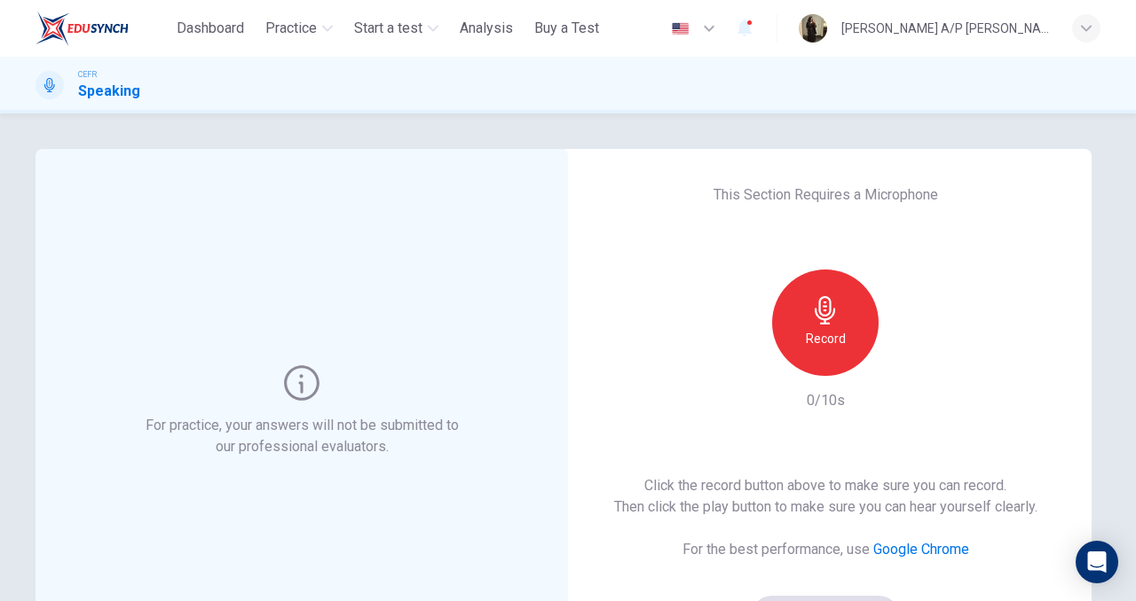
click at [809, 309] on div "Record" at bounding box center [825, 323] width 106 height 106
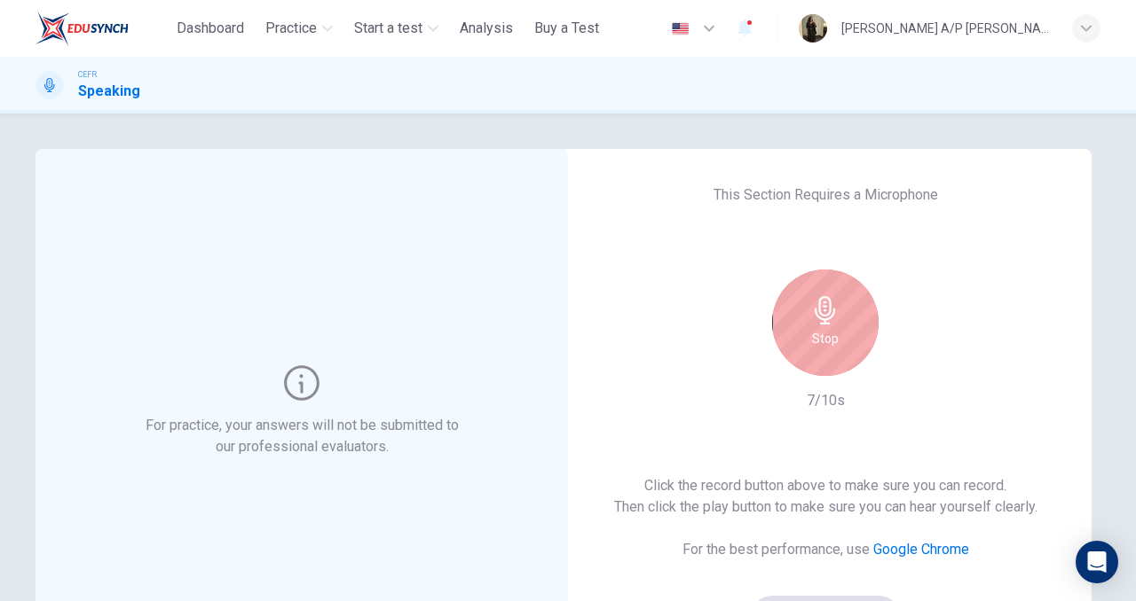
click at [809, 309] on div "Stop" at bounding box center [825, 323] width 106 height 106
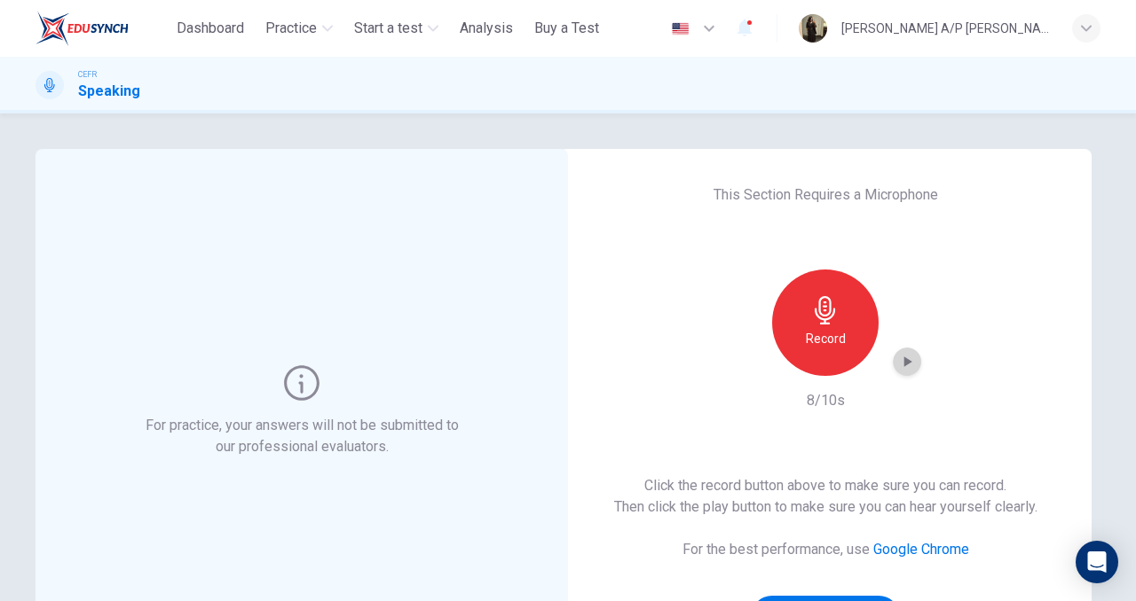
click at [908, 366] on icon "button" at bounding box center [907, 362] width 18 height 18
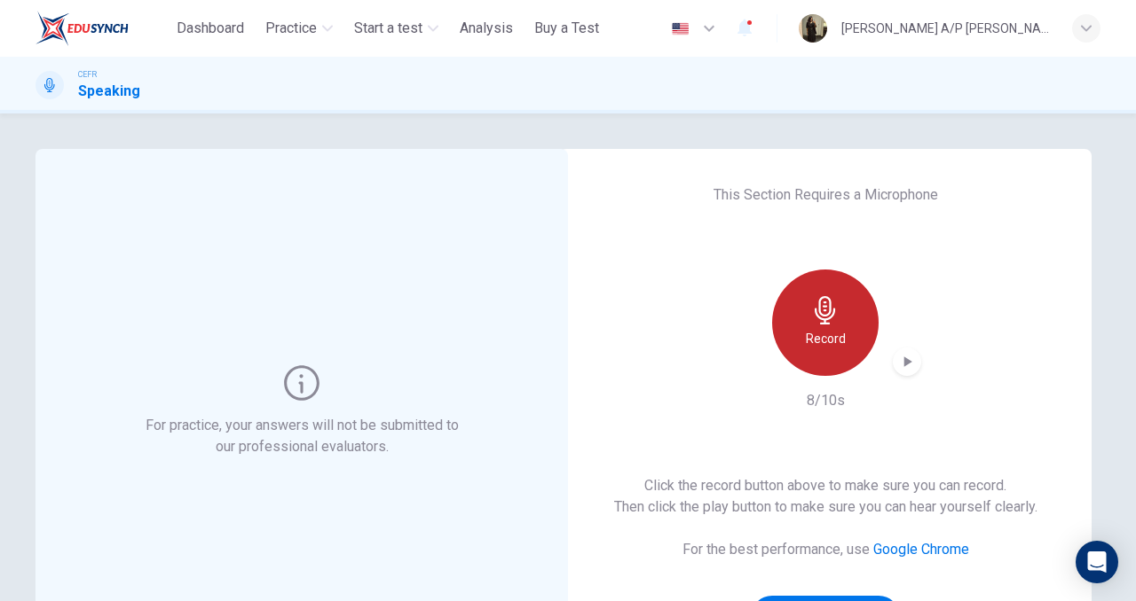
click at [829, 330] on h6 "Record" at bounding box center [825, 338] width 40 height 21
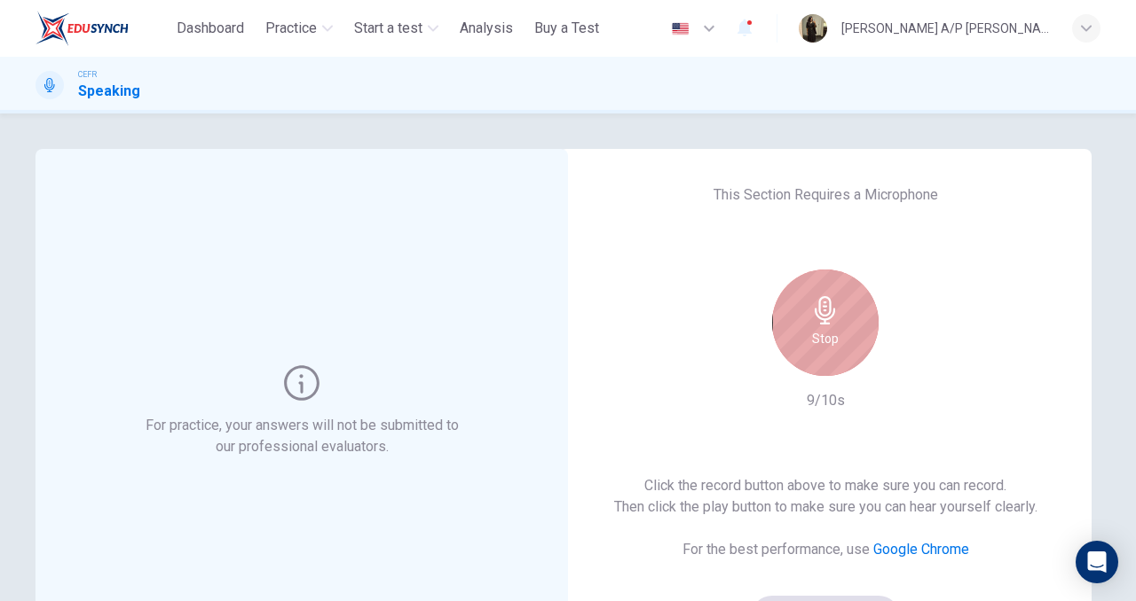
click at [829, 330] on h6 "Stop" at bounding box center [825, 338] width 27 height 21
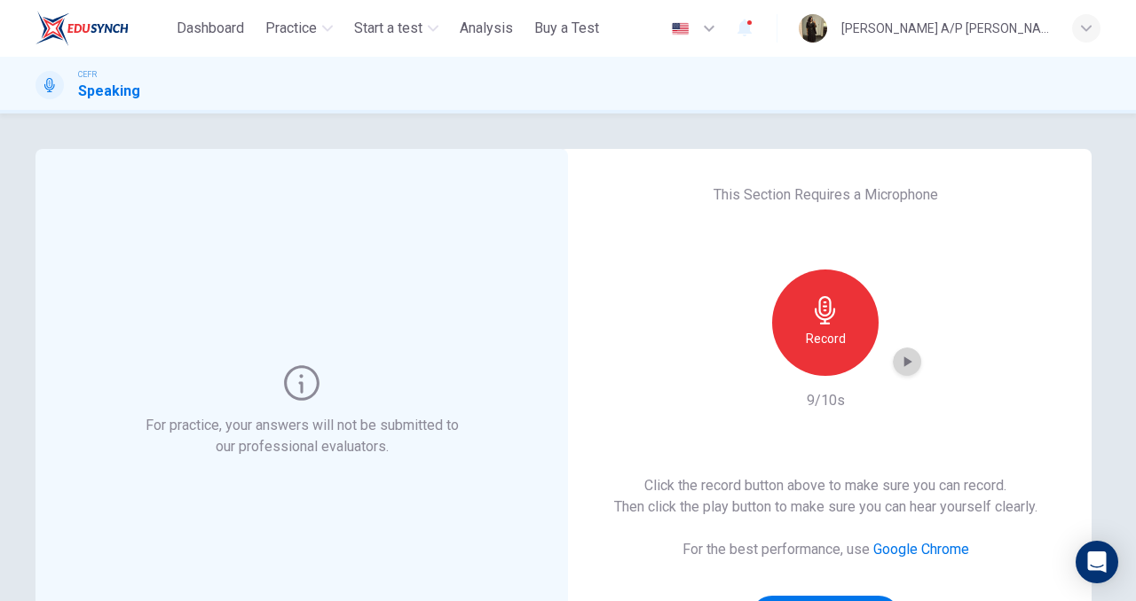
click at [907, 358] on icon "button" at bounding box center [907, 362] width 18 height 18
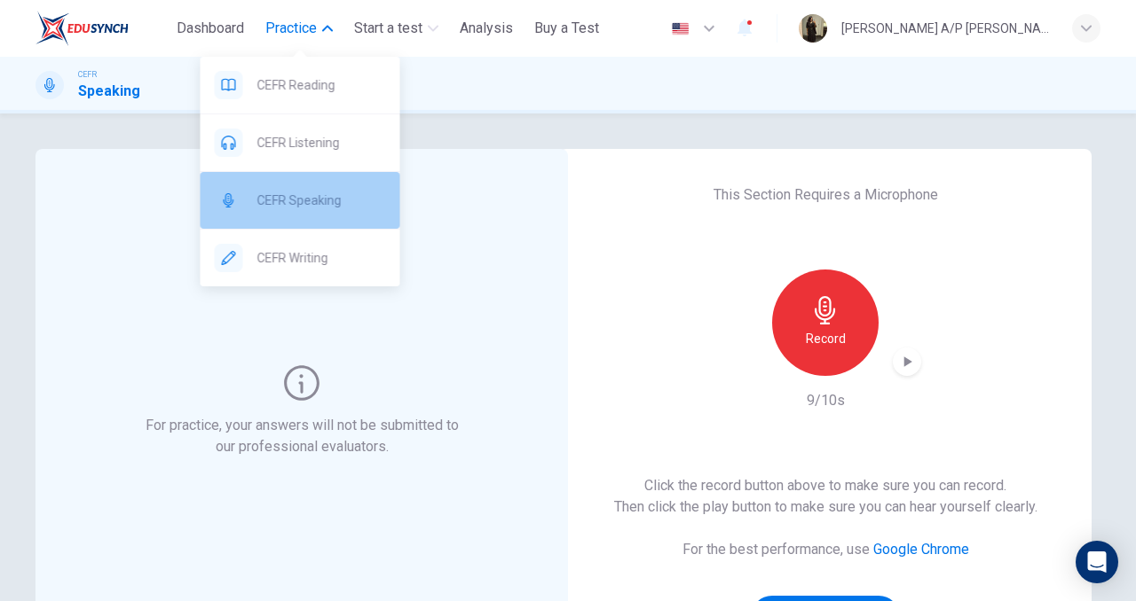
click at [328, 200] on span "CEFR Speaking" at bounding box center [321, 200] width 129 height 21
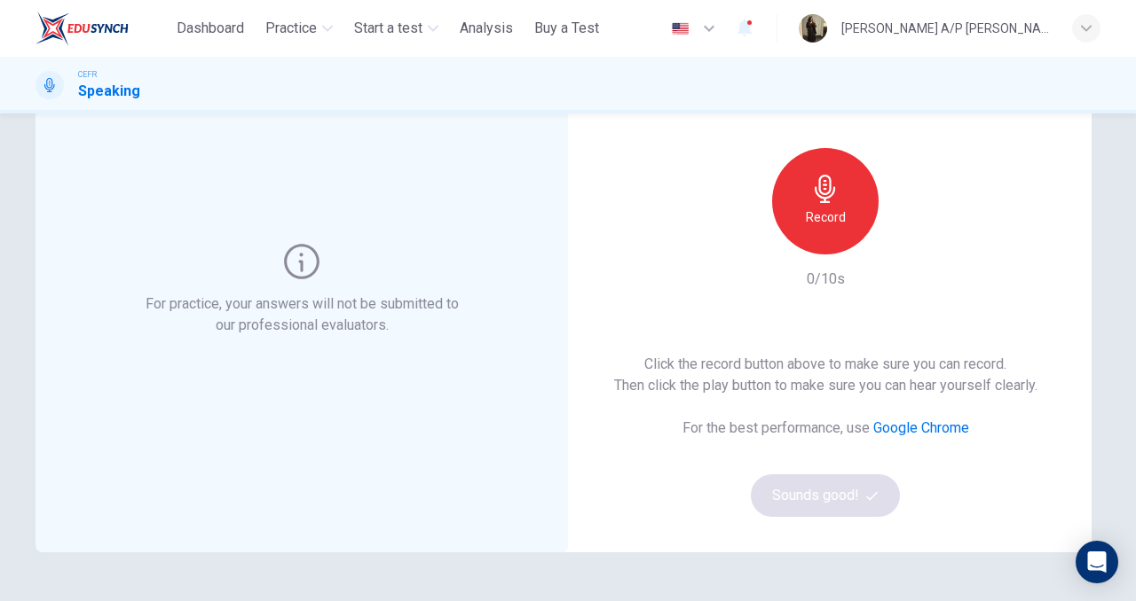
scroll to position [137, 0]
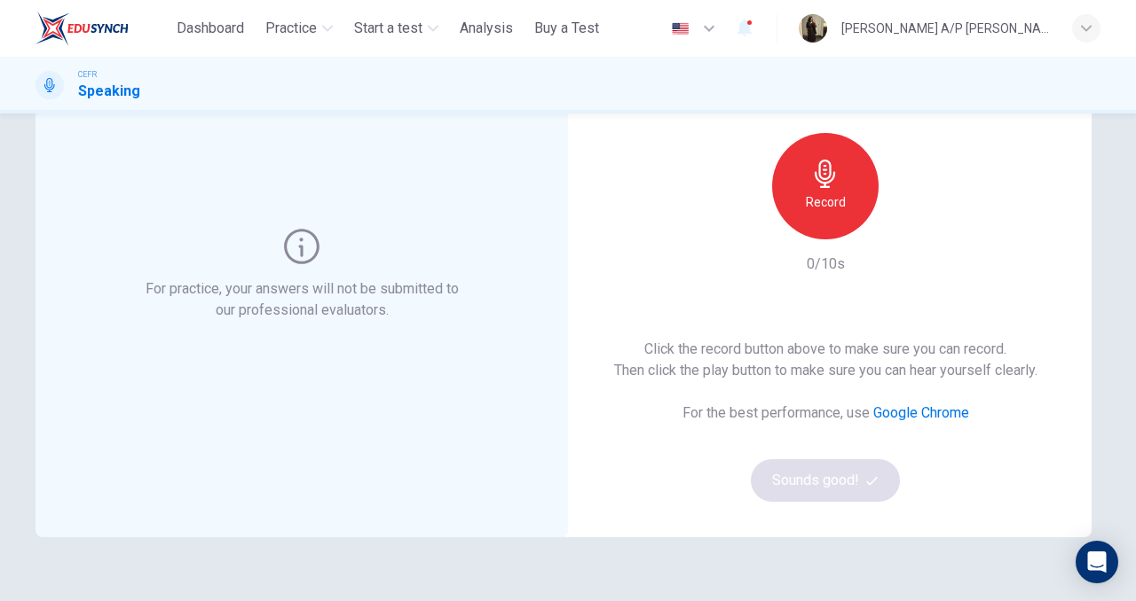
click at [820, 185] on icon "button" at bounding box center [825, 174] width 28 height 28
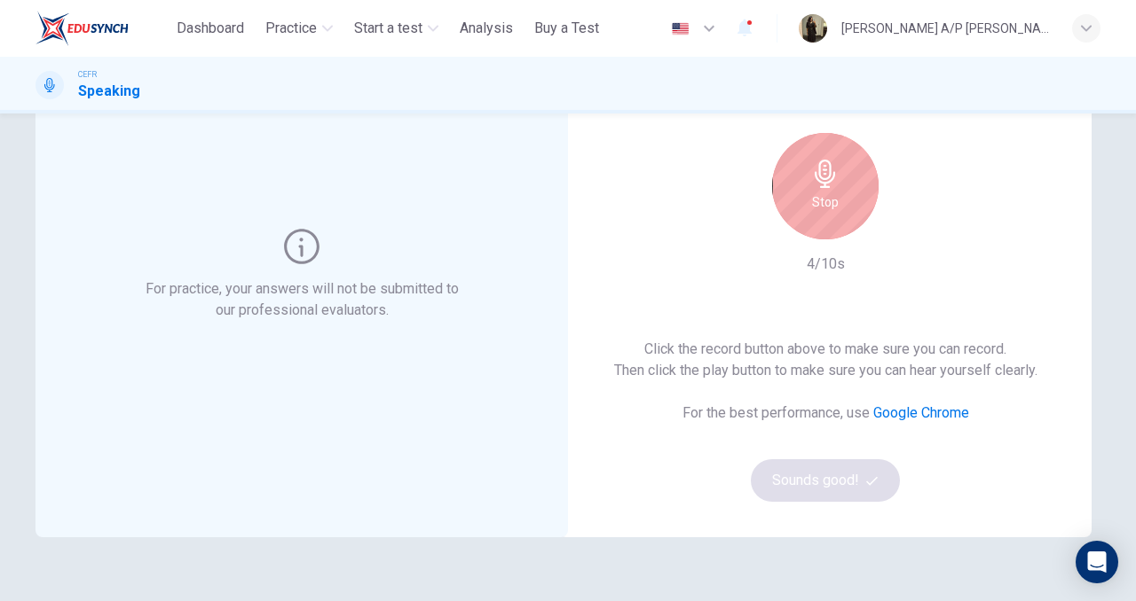
click at [808, 155] on div "Stop" at bounding box center [825, 186] width 106 height 106
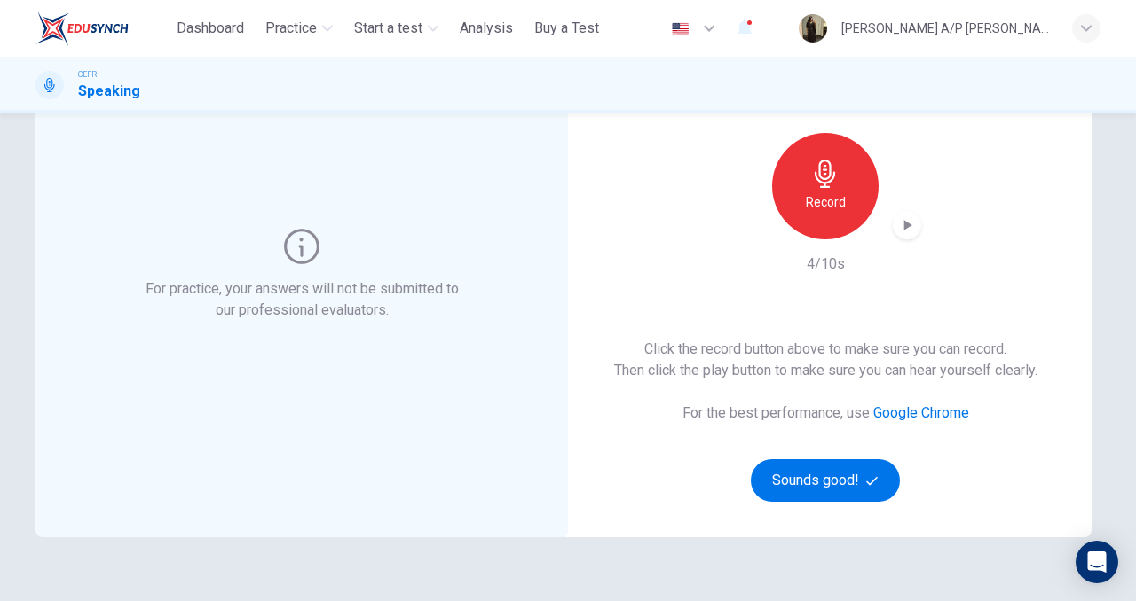
click at [910, 224] on icon "button" at bounding box center [907, 225] width 18 height 18
click at [830, 485] on button "Sounds good!" at bounding box center [824, 481] width 149 height 43
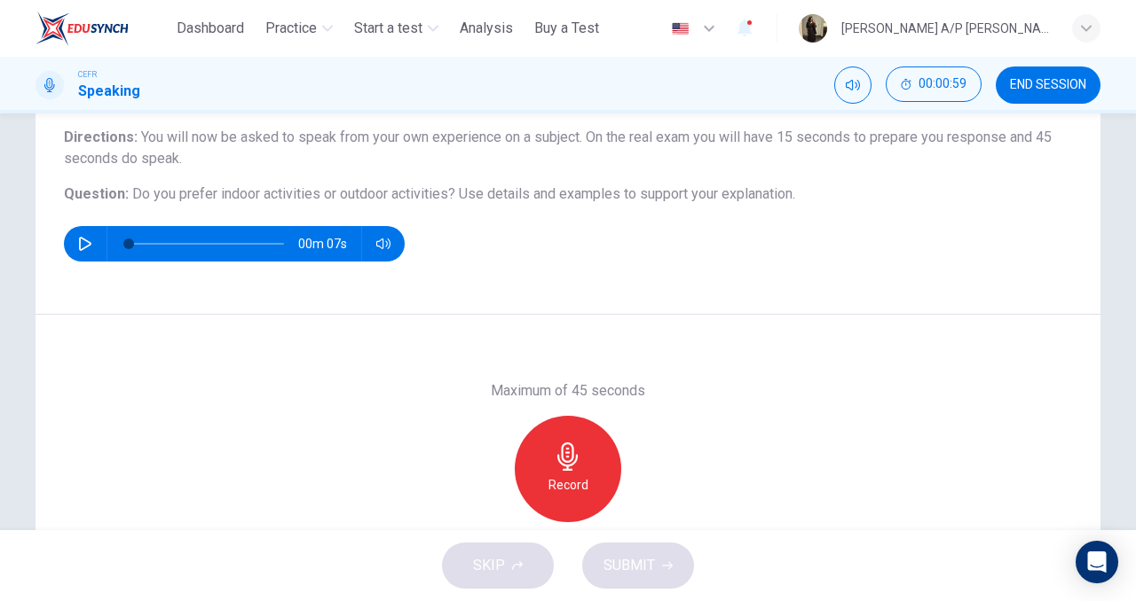
scroll to position [241, 0]
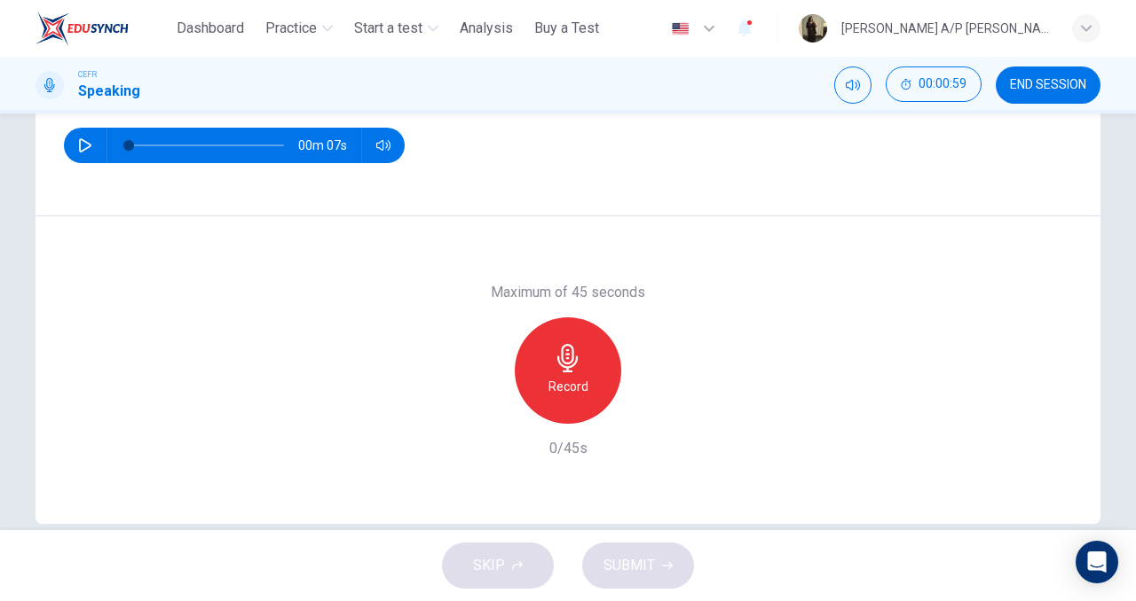
click at [555, 369] on icon "button" at bounding box center [568, 358] width 28 height 28
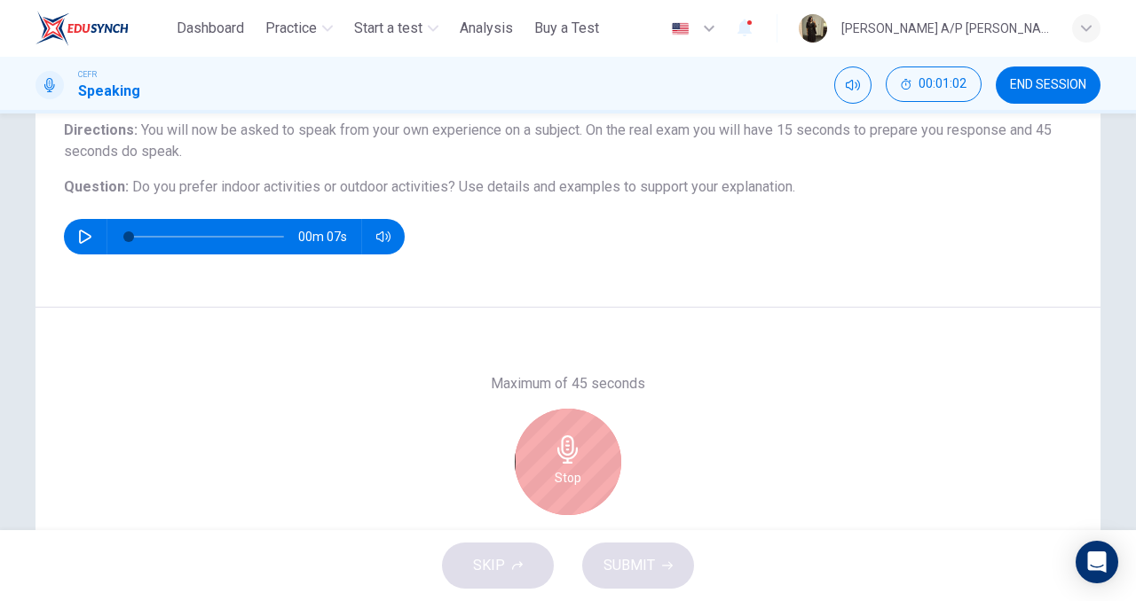
scroll to position [271, 0]
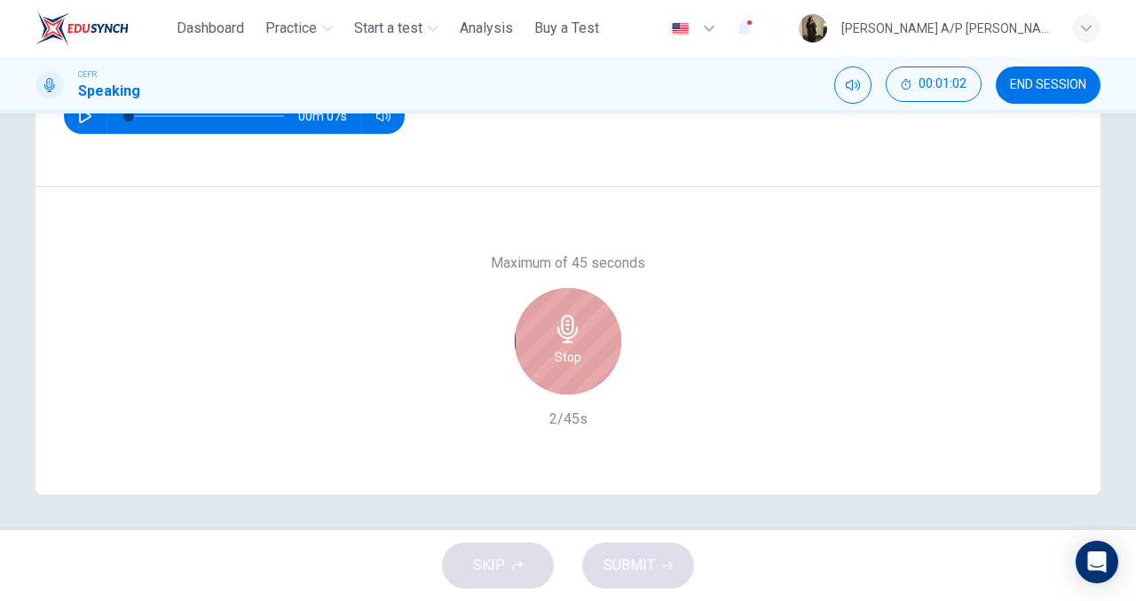
click at [555, 369] on div "Stop" at bounding box center [568, 341] width 106 height 106
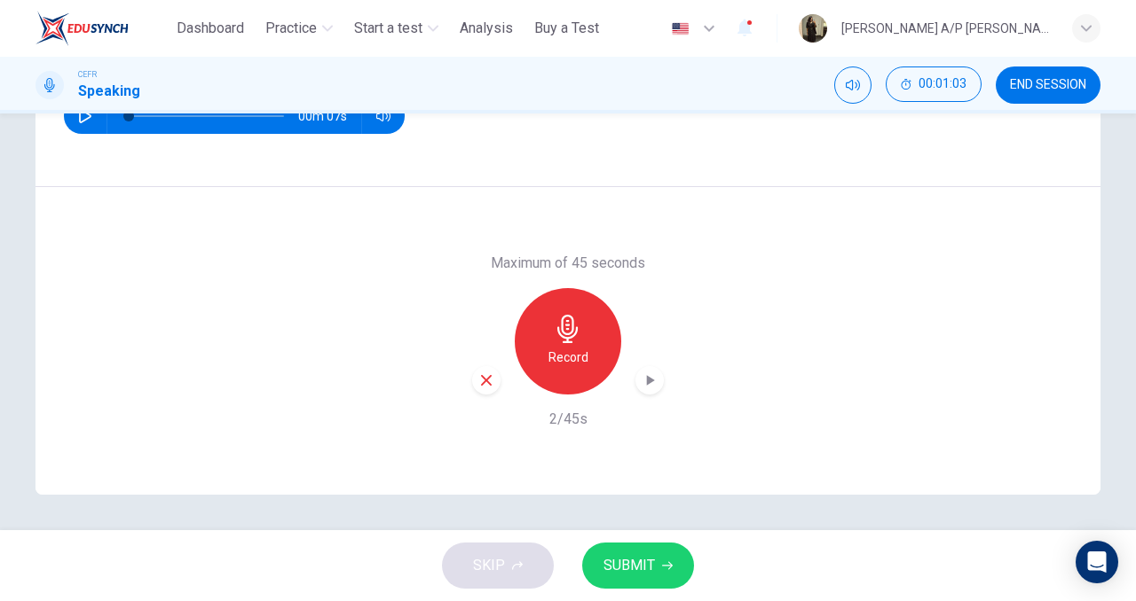
click at [633, 586] on button "SUBMIT" at bounding box center [638, 566] width 112 height 46
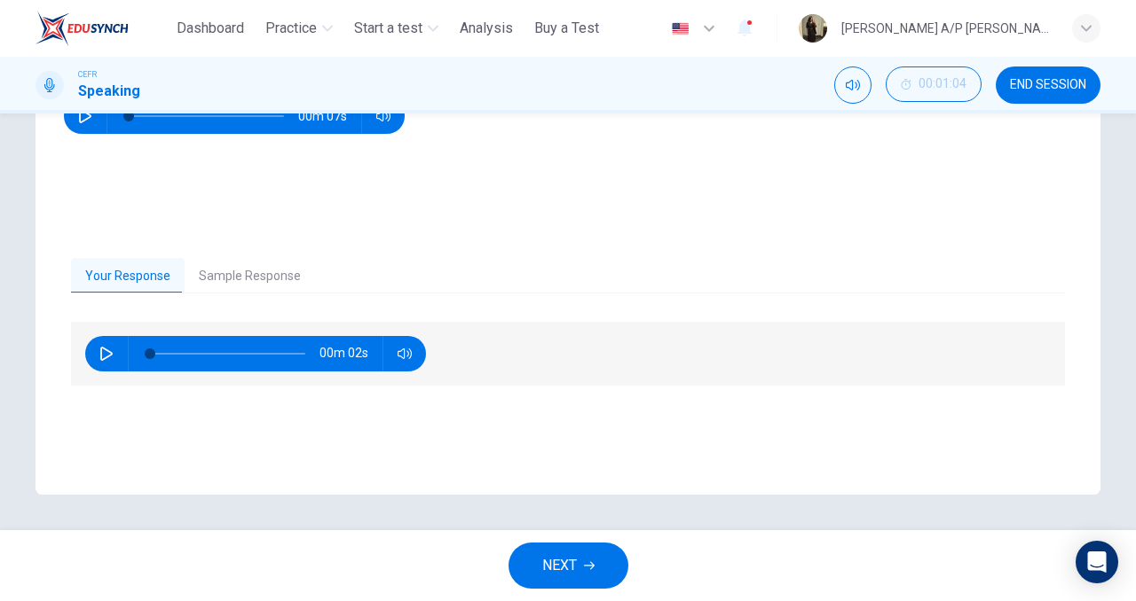
click at [568, 560] on span "NEXT" at bounding box center [559, 566] width 35 height 25
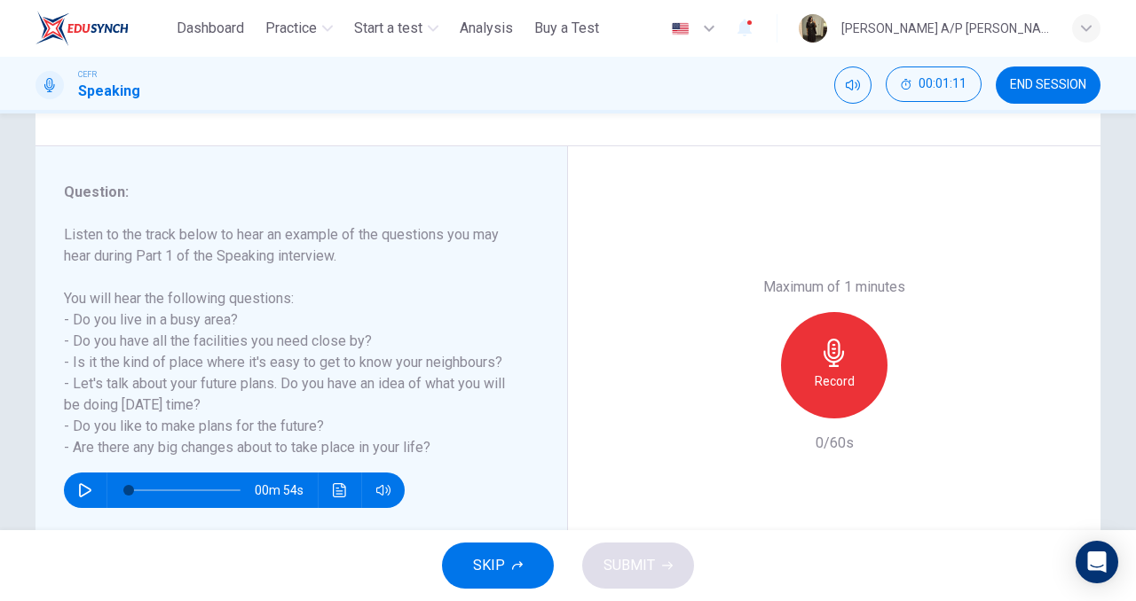
scroll to position [187, 0]
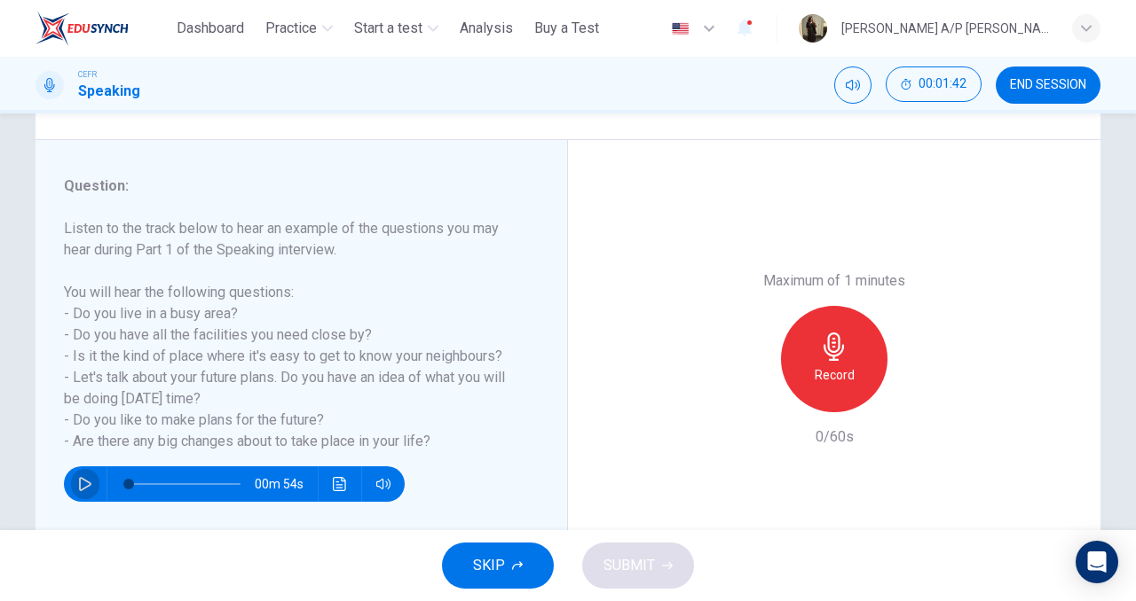
click at [86, 475] on button "button" at bounding box center [85, 484] width 28 height 35
type input "**"
click at [71, 467] on button "button" at bounding box center [85, 484] width 28 height 35
click at [141, 481] on span at bounding box center [141, 484] width 11 height 11
click at [136, 483] on span at bounding box center [135, 484] width 11 height 11
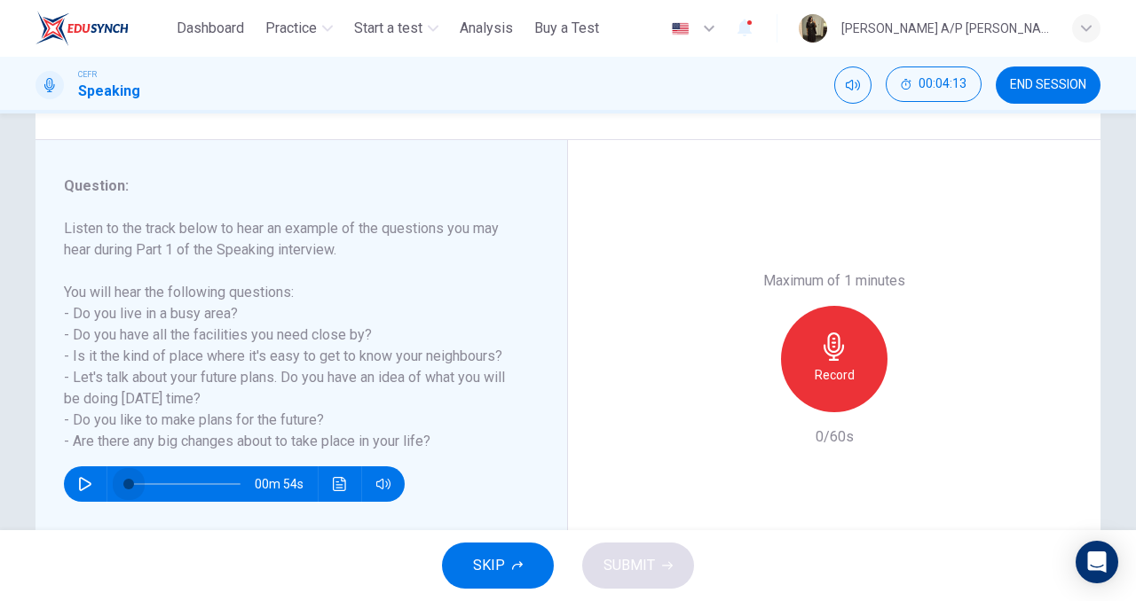
drag, startPoint x: 137, startPoint y: 482, endPoint x: 101, endPoint y: 475, distance: 36.0
click at [103, 476] on div "00m 54s" at bounding box center [234, 484] width 341 height 35
click at [90, 483] on icon "button" at bounding box center [85, 484] width 12 height 14
click at [90, 483] on icon "button" at bounding box center [85, 484] width 10 height 11
drag, startPoint x: 148, startPoint y: 483, endPoint x: 96, endPoint y: 473, distance: 53.2
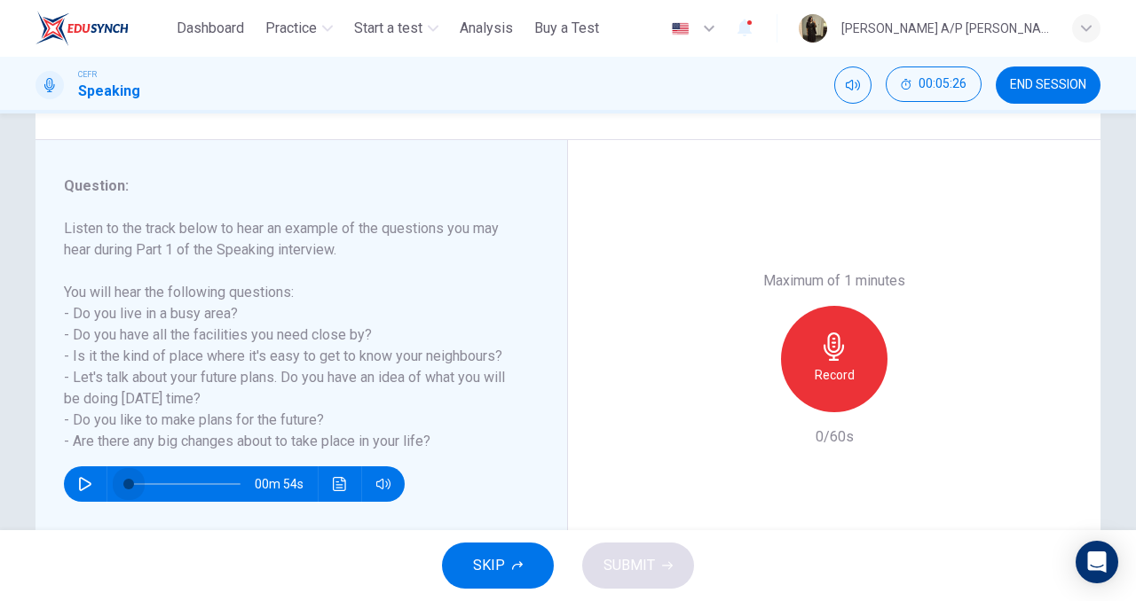
click at [103, 483] on div "00m 54s" at bounding box center [234, 484] width 341 height 35
click at [87, 485] on icon "button" at bounding box center [85, 484] width 14 height 14
click at [87, 485] on icon "button" at bounding box center [85, 484] width 10 height 11
click at [87, 485] on icon "button" at bounding box center [85, 484] width 14 height 14
click at [87, 485] on icon "button" at bounding box center [85, 484] width 10 height 11
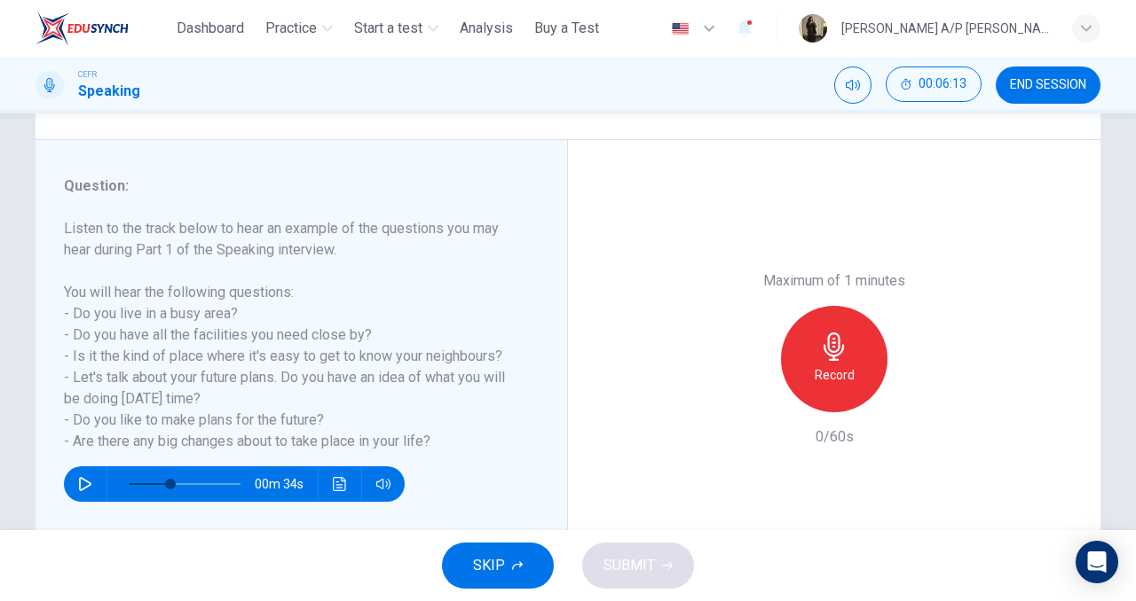
click at [87, 485] on icon "button" at bounding box center [85, 484] width 14 height 14
click at [87, 485] on icon "button" at bounding box center [85, 484] width 10 height 11
click at [87, 485] on icon "button" at bounding box center [85, 484] width 14 height 14
click at [87, 485] on icon "button" at bounding box center [85, 484] width 10 height 11
click at [71, 467] on button "button" at bounding box center [85, 484] width 28 height 35
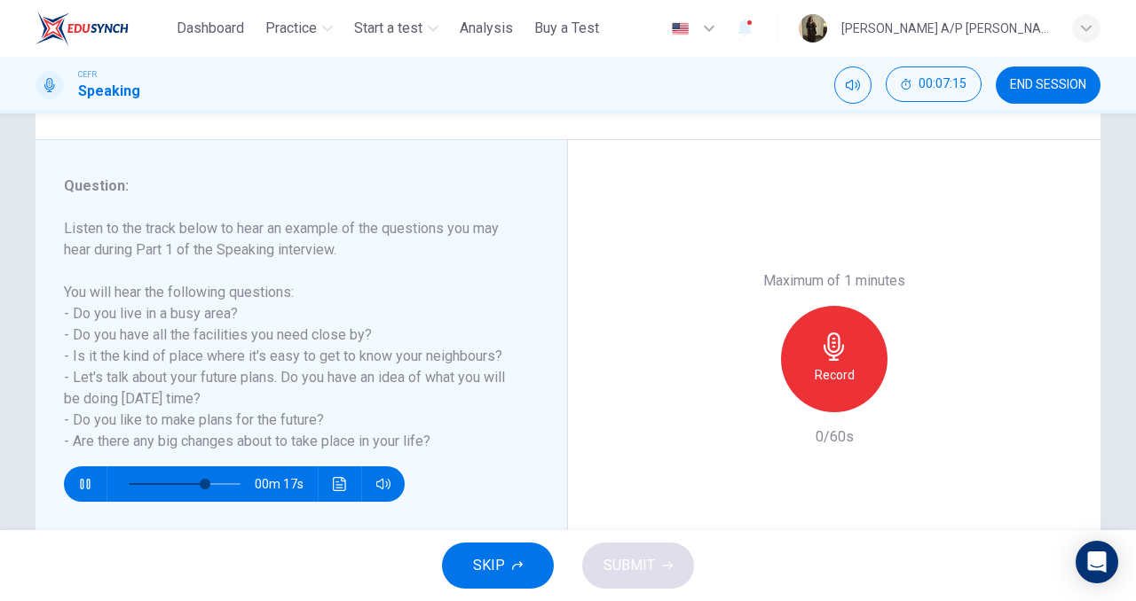
click at [71, 467] on button "button" at bounding box center [85, 484] width 28 height 35
drag, startPoint x: 213, startPoint y: 479, endPoint x: 119, endPoint y: 473, distance: 94.2
click at [123, 479] on span at bounding box center [128, 484] width 11 height 11
click at [83, 488] on icon "button" at bounding box center [85, 484] width 14 height 14
click at [71, 467] on button "button" at bounding box center [85, 484] width 28 height 35
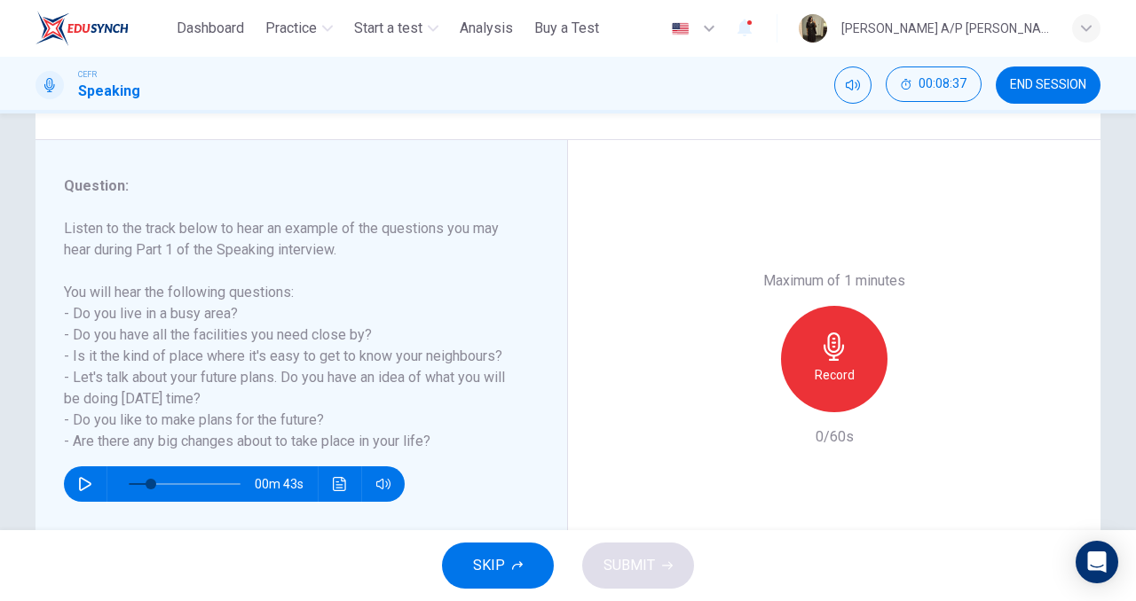
click at [71, 467] on button "button" at bounding box center [85, 484] width 28 height 35
click at [82, 484] on icon "button" at bounding box center [85, 484] width 14 height 14
click at [71, 467] on button "button" at bounding box center [85, 484] width 28 height 35
click at [84, 479] on icon "button" at bounding box center [85, 484] width 14 height 14
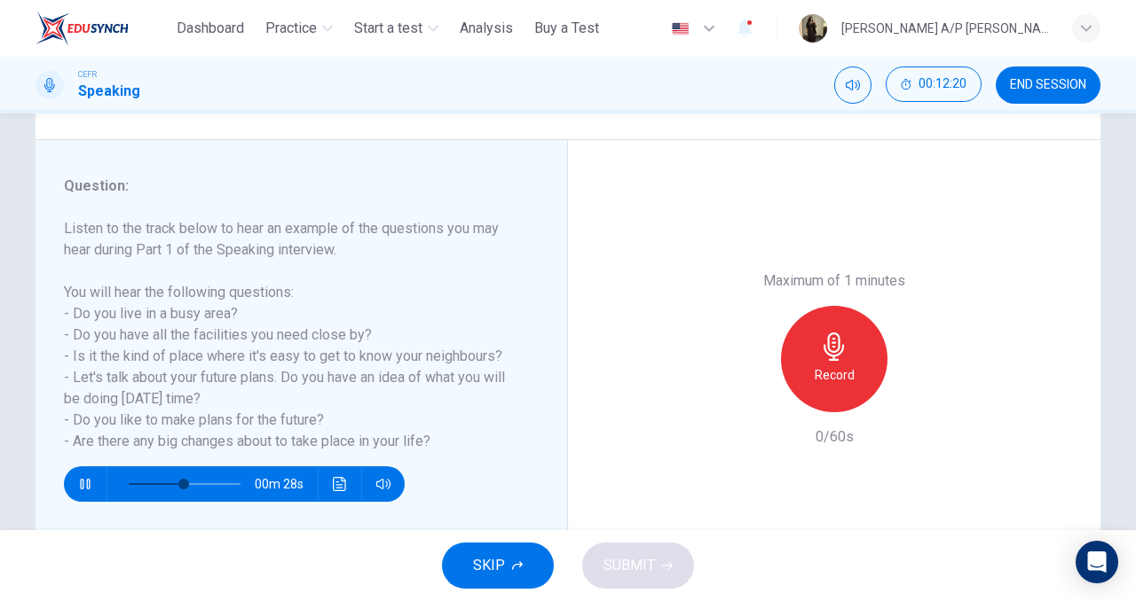
click at [84, 479] on icon "button" at bounding box center [85, 484] width 14 height 14
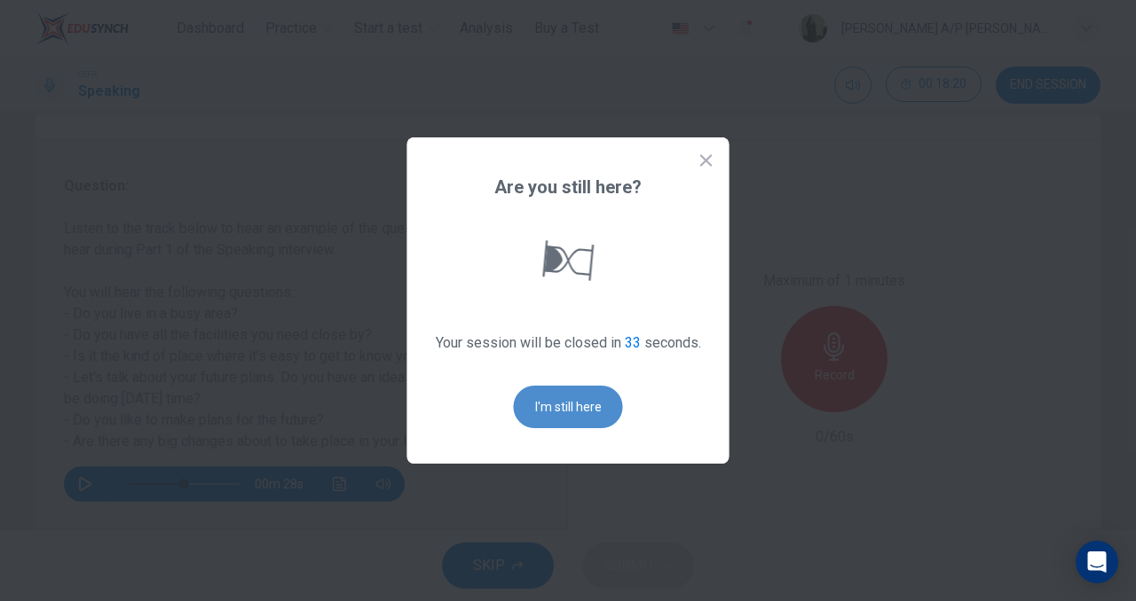
click at [547, 410] on button "I'm still here" at bounding box center [568, 407] width 109 height 43
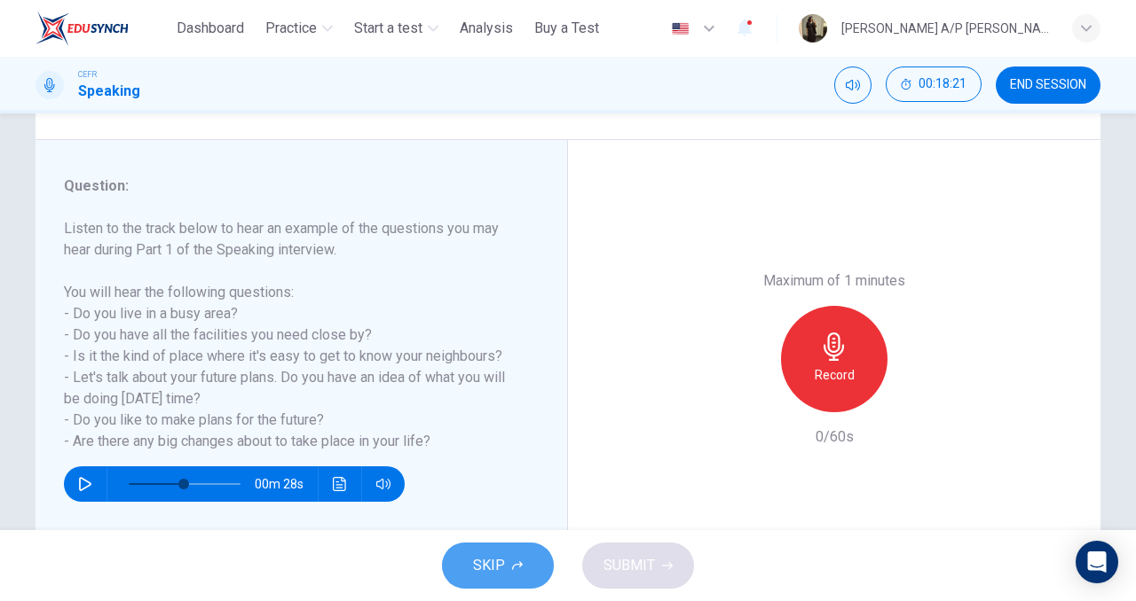
click at [485, 554] on span "SKIP" at bounding box center [489, 566] width 32 height 25
type input "**"
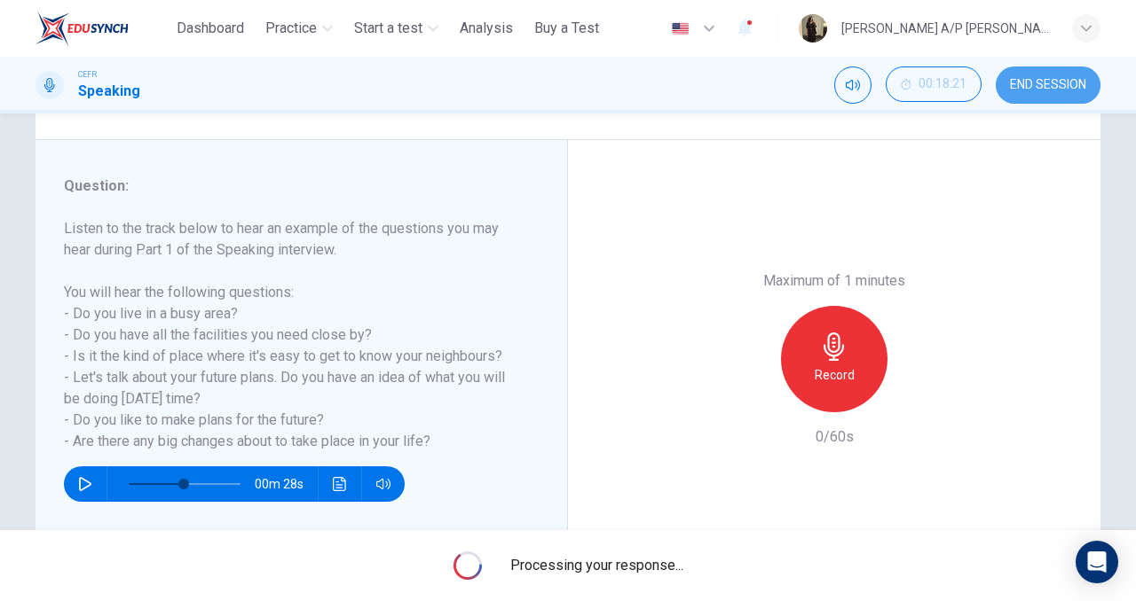
click at [1003, 94] on button "END SESSION" at bounding box center [1047, 85] width 105 height 37
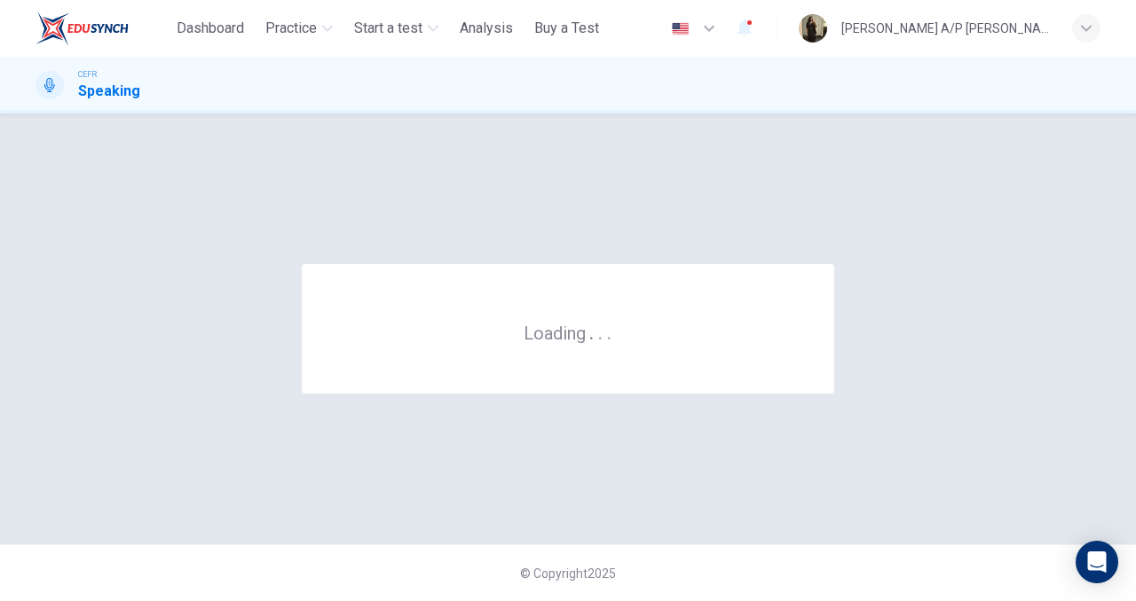
scroll to position [0, 0]
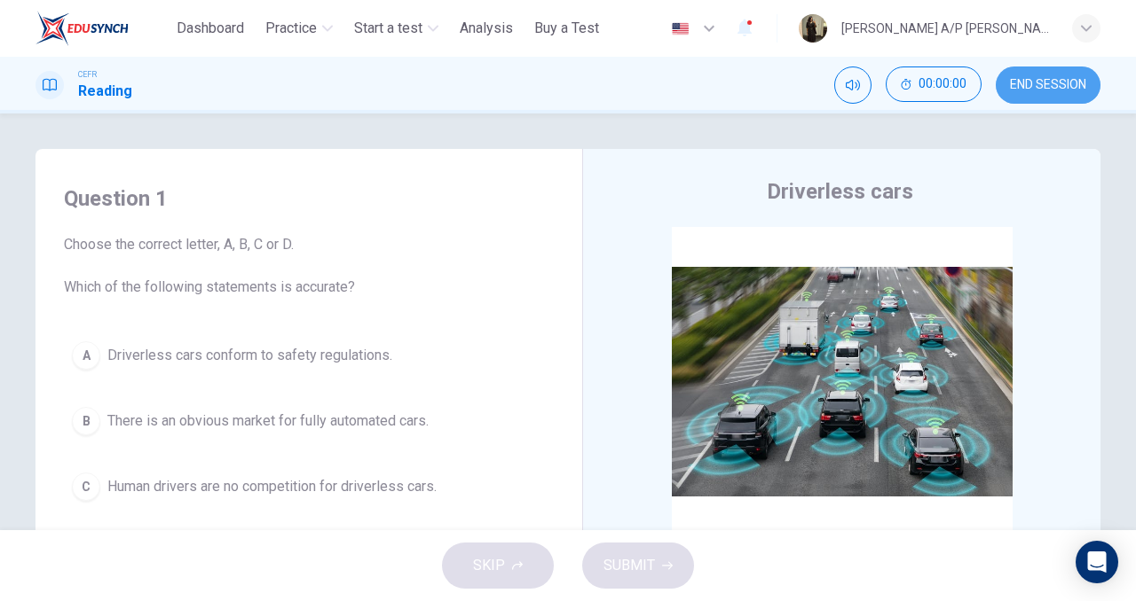
click at [1041, 84] on span "END SESSION" at bounding box center [1048, 85] width 76 height 14
